Goal: Book appointment/travel/reservation

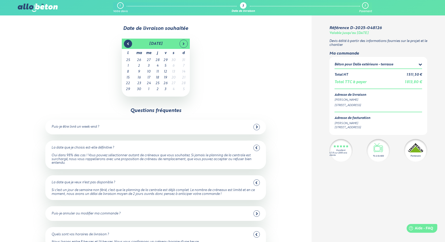
click at [126, 43] on icon at bounding box center [128, 44] width 4 height 4
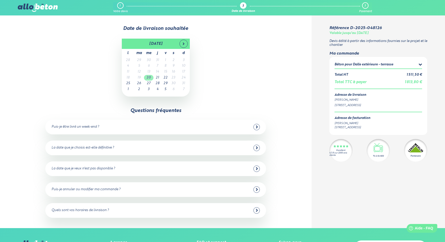
click at [150, 79] on td "20" at bounding box center [149, 78] width 10 height 6
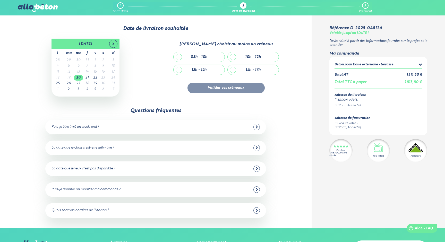
click at [241, 57] on div "10h - 12h" at bounding box center [252, 57] width 51 height 10
checkbox input "true"
click at [212, 72] on div "13h - 15h" at bounding box center [198, 70] width 51 height 10
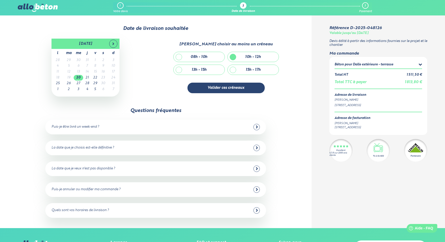
checkbox input "true"
click at [234, 57] on div "10h - 12h" at bounding box center [252, 57] width 51 height 10
checkbox input "false"
